Goal: Communication & Community: Ask a question

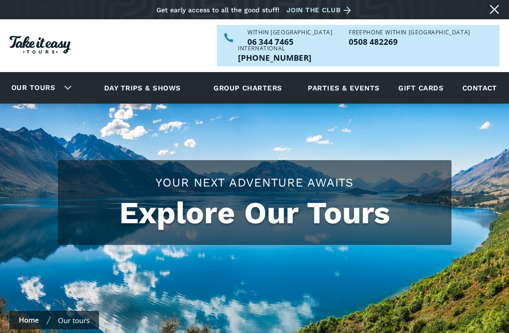
scroll to position [2449, 0]
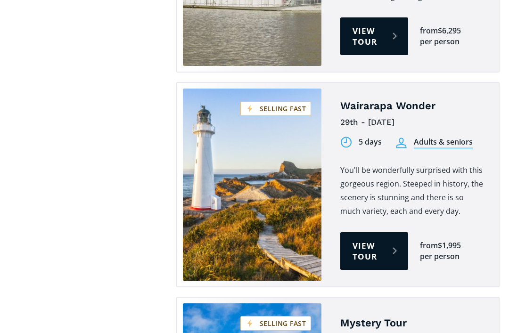
click at [367, 232] on link "View tour" at bounding box center [374, 251] width 68 height 38
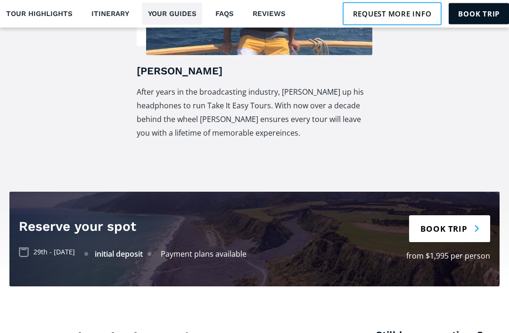
scroll to position [1930, 0]
click at [29, 217] on h4 "Reserve your spot" at bounding box center [202, 226] width 366 height 18
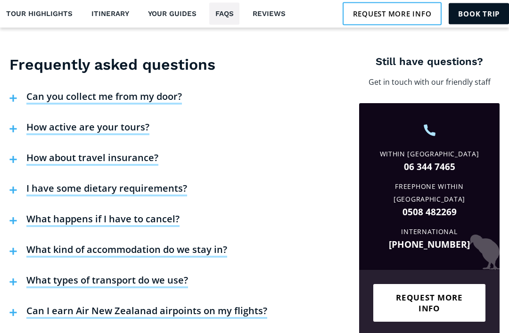
click at [126, 152] on h4 "How about travel insurance?" at bounding box center [92, 159] width 132 height 14
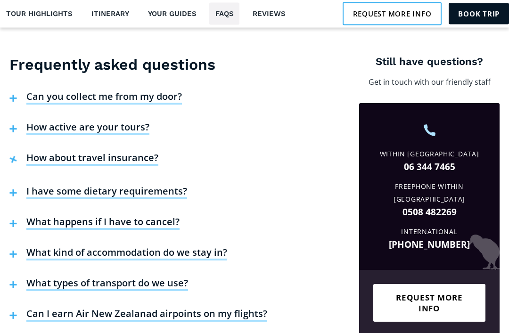
scroll to position [2204, 0]
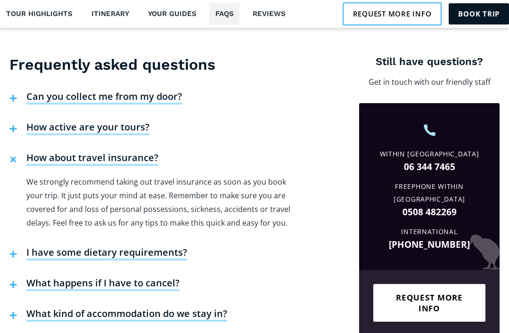
click at [186, 308] on h4 "What kind of accommodation do we stay in?" at bounding box center [126, 315] width 201 height 14
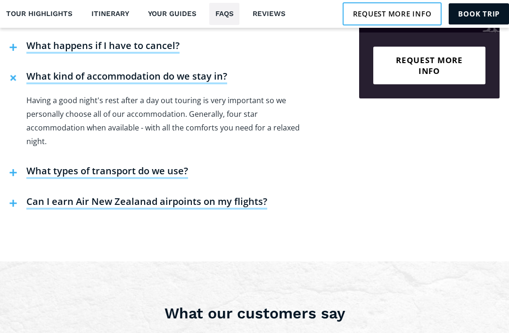
scroll to position [2441, 0]
click at [54, 40] on h4 "What happens if I have to cancel?" at bounding box center [102, 47] width 153 height 14
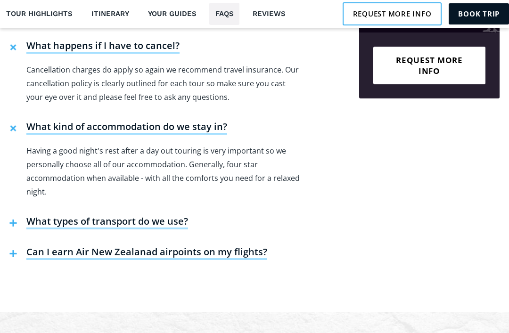
click at [54, 17] on link "Tour highlights" at bounding box center [39, 14] width 78 height 22
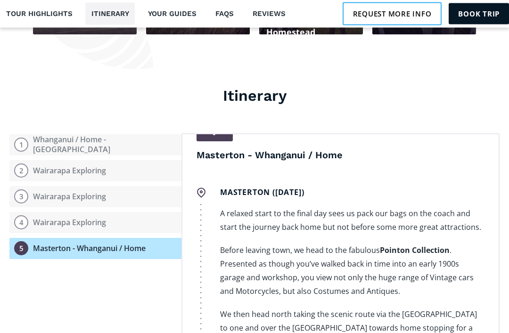
scroll to position [1047, 0]
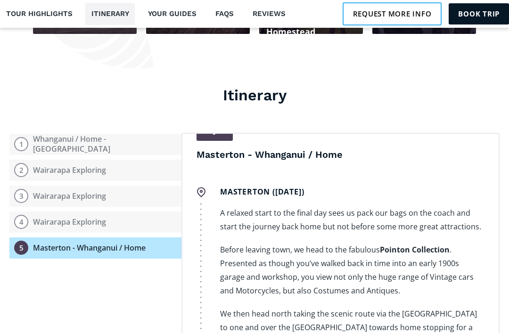
click at [460, 307] on p "We then head north taking the scenic route via the Whangaehu Valley to one and …" at bounding box center [352, 334] width 265 height 55
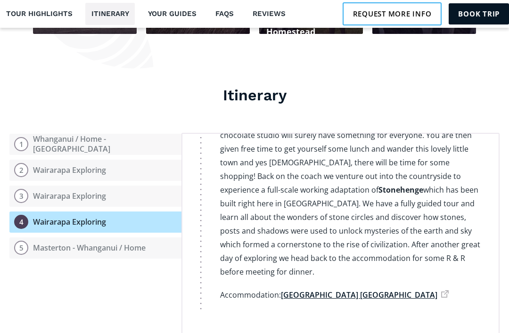
scroll to position [1279, 0]
click at [268, 20] on link "Reviews" at bounding box center [269, 14] width 45 height 22
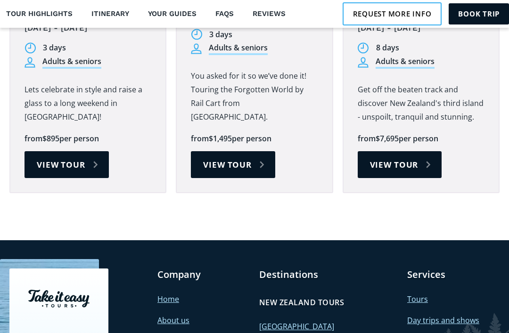
scroll to position [3346, 0]
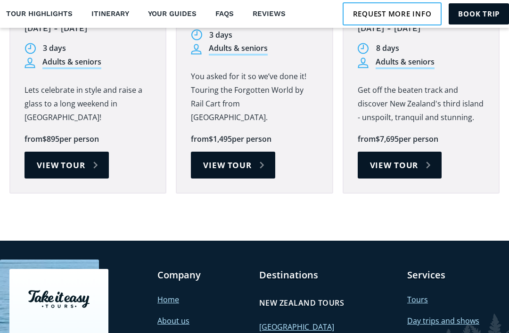
click at [271, 20] on link "Reviews" at bounding box center [269, 14] width 45 height 22
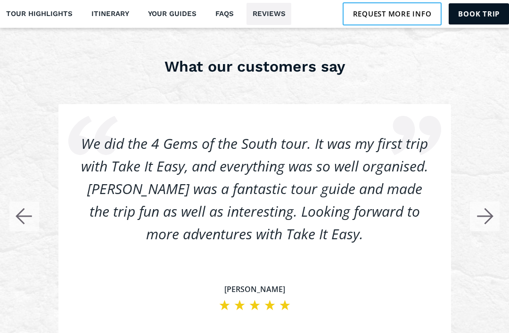
scroll to position [2735, 0]
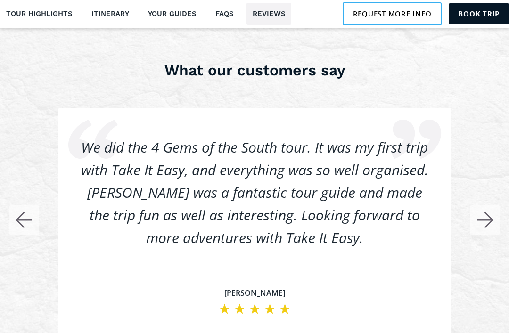
click at [41, 21] on link "Tour highlights" at bounding box center [39, 14] width 78 height 22
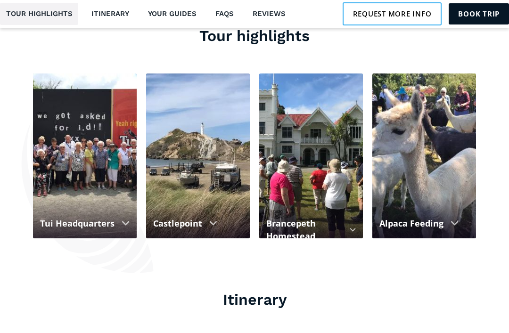
scroll to position [842, 0]
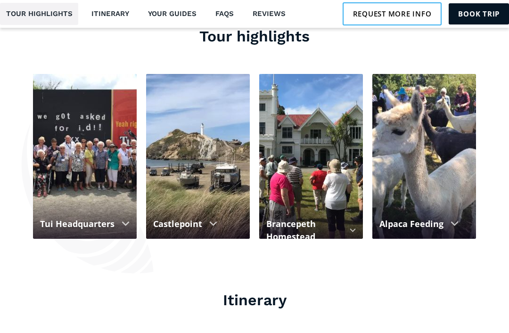
click at [387, 12] on link "Request more info" at bounding box center [393, 13] width 100 height 23
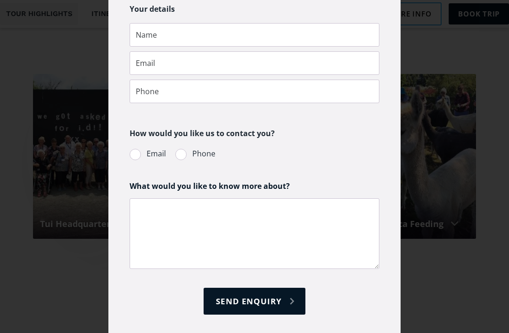
scroll to position [254, 0]
click at [140, 156] on div "Request more info pop-up form" at bounding box center [135, 154] width 11 height 11
click at [140, 156] on input "Email" at bounding box center [142, 154] width 6 height 6
radio input "true"
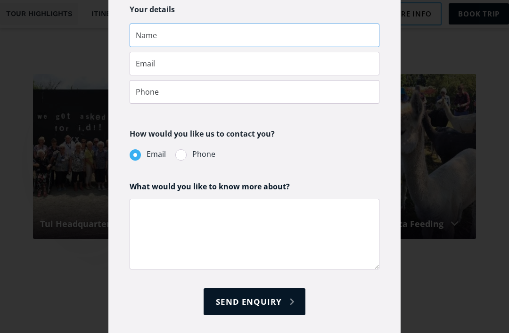
click at [159, 37] on input "Request more info pop-up form" at bounding box center [255, 36] width 250 height 24
type input "Kerin Hardie-Baker"
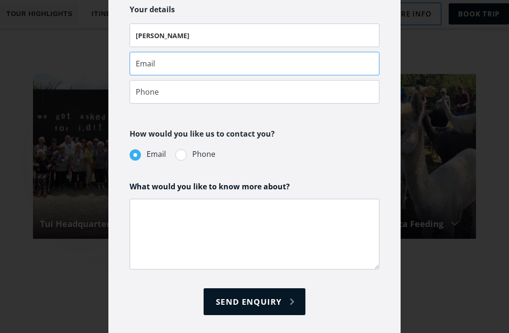
click at [148, 66] on input "Request more info pop-up form" at bounding box center [255, 64] width 250 height 24
type input "kerin@hardie.net.nz"
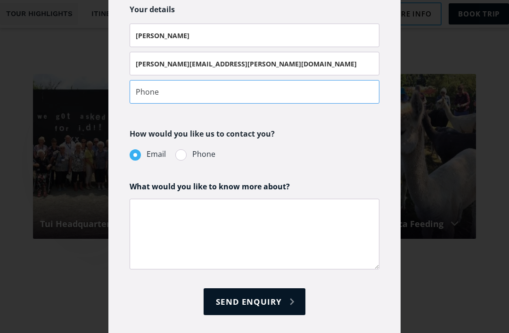
type input "0211821632"
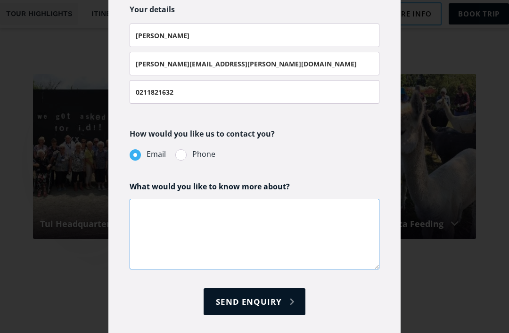
click at [152, 209] on textarea "Request more info pop-up form" at bounding box center [255, 234] width 250 height 71
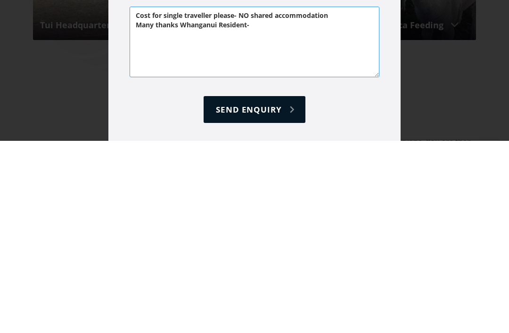
type textarea "Cost for single traveller please- NO shared accommodation Many thanks Whanganui…"
click at [270, 289] on input "Send enquiry" at bounding box center [254, 302] width 101 height 27
type input "Please wait..."
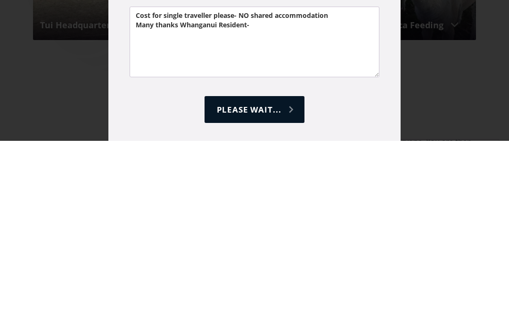
scroll to position [1042, 0]
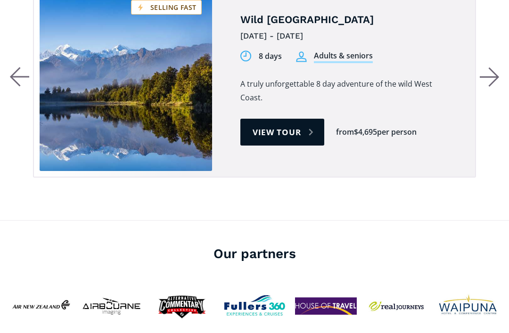
scroll to position [773, 0]
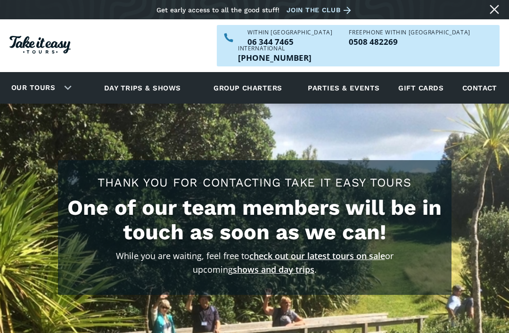
click at [491, 6] on link "Close message" at bounding box center [494, 9] width 15 height 15
